Goal: Task Accomplishment & Management: Manage account settings

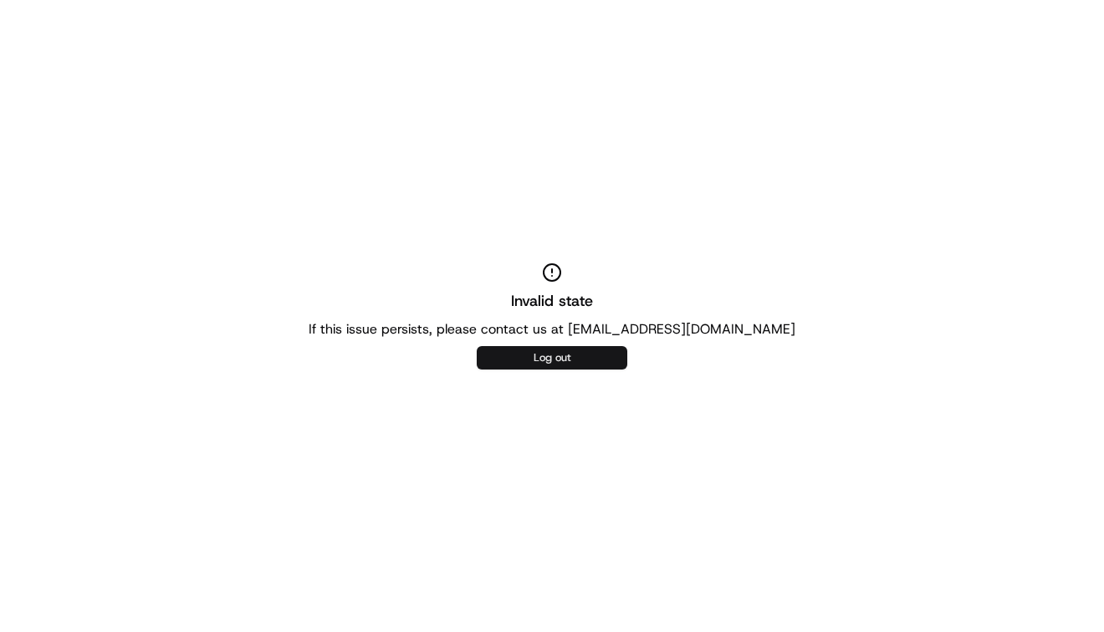
click at [572, 357] on button "Log out" at bounding box center [552, 357] width 151 height 23
